Goal: Task Accomplishment & Management: Manage account settings

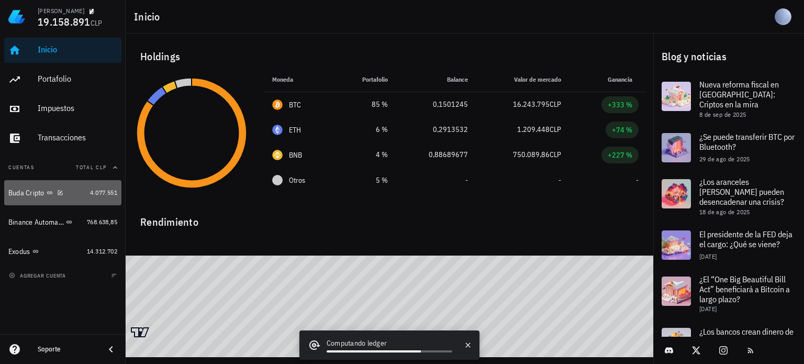
click at [40, 196] on div "Buda Cripto" at bounding box center [26, 192] width 36 height 9
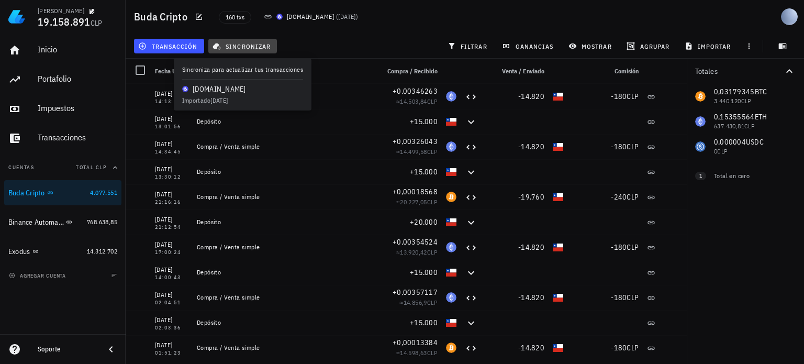
click at [244, 48] on span "sincronizar" at bounding box center [243, 46] width 56 height 8
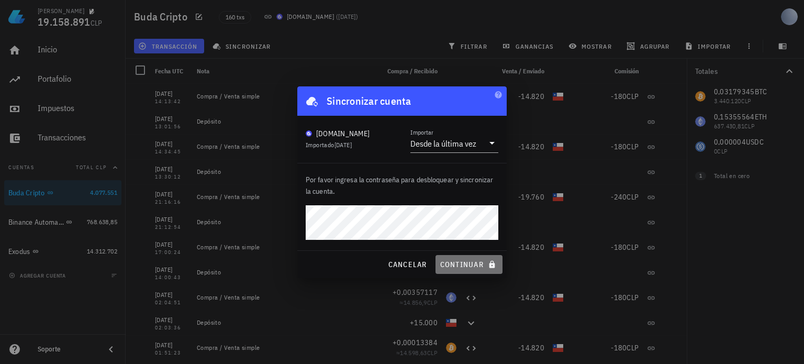
click at [474, 264] on span "continuar" at bounding box center [468, 264] width 59 height 9
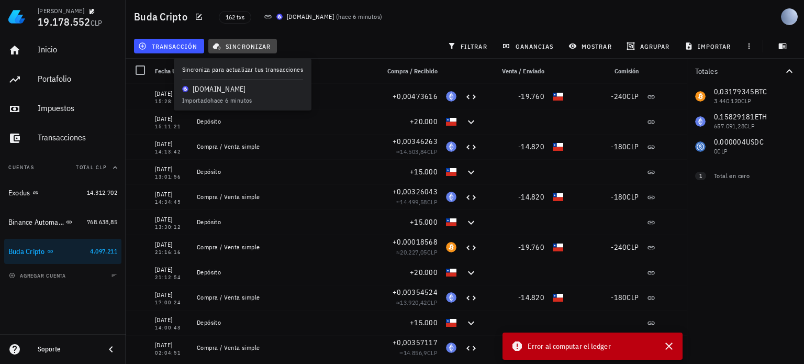
click at [242, 48] on span "sincronizar" at bounding box center [243, 46] width 56 height 8
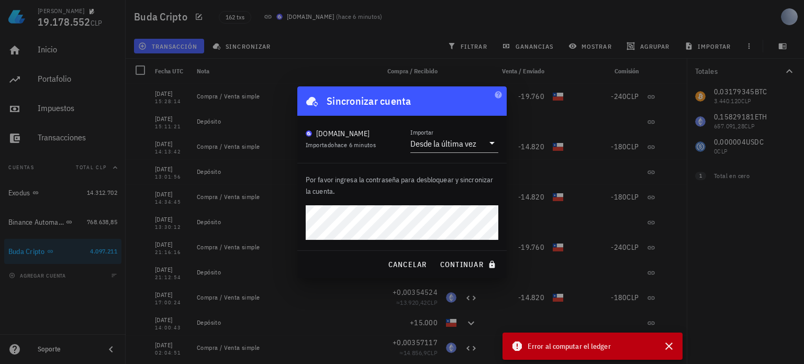
click at [371, 138] on div "[DOMAIN_NAME]" at bounding box center [341, 133] width 70 height 10
click at [454, 245] on div "Por favor ingresa la contraseña para desbloquear y sincronizar la cuenta." at bounding box center [401, 206] width 209 height 87
click at [439, 245] on div "Por favor ingresa la contraseña para desbloquear y sincronizar la cuenta." at bounding box center [401, 206] width 209 height 87
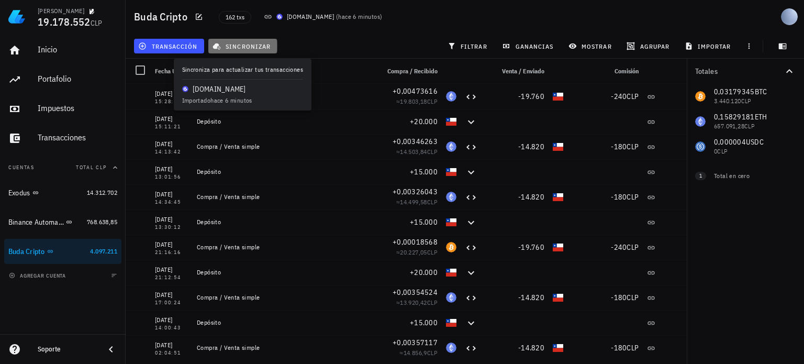
click at [234, 46] on span "sincronizar" at bounding box center [243, 46] width 56 height 8
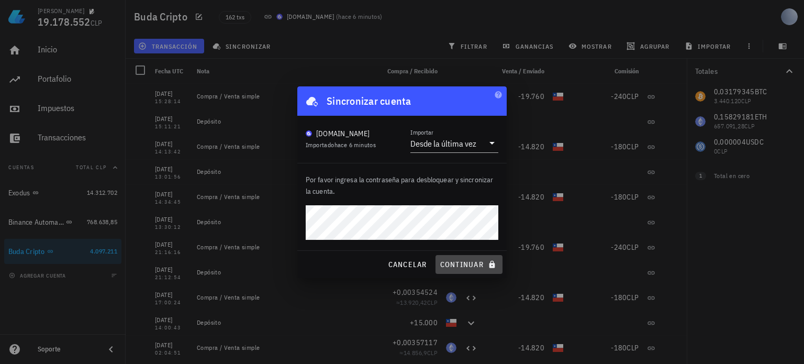
click at [474, 262] on span "continuar" at bounding box center [468, 264] width 59 height 9
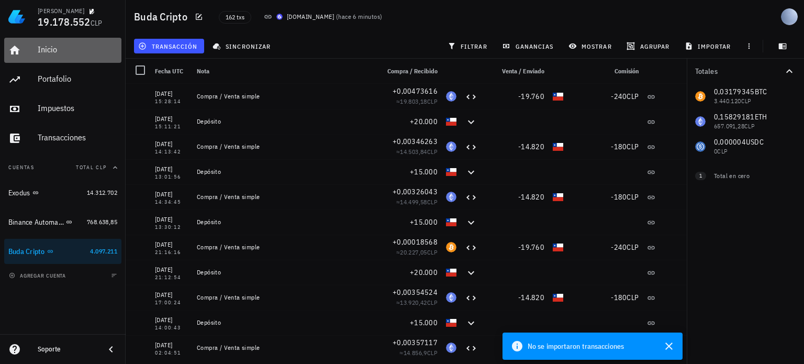
click at [48, 50] on div "Inicio" at bounding box center [78, 49] width 80 height 10
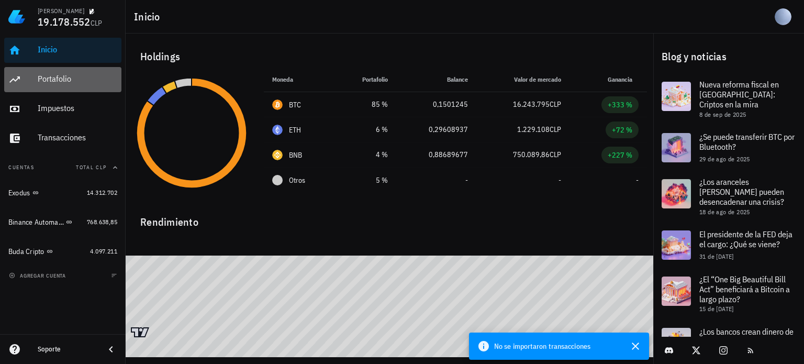
click at [59, 72] on div "Portafolio" at bounding box center [78, 79] width 80 height 24
